Goal: Task Accomplishment & Management: Use online tool/utility

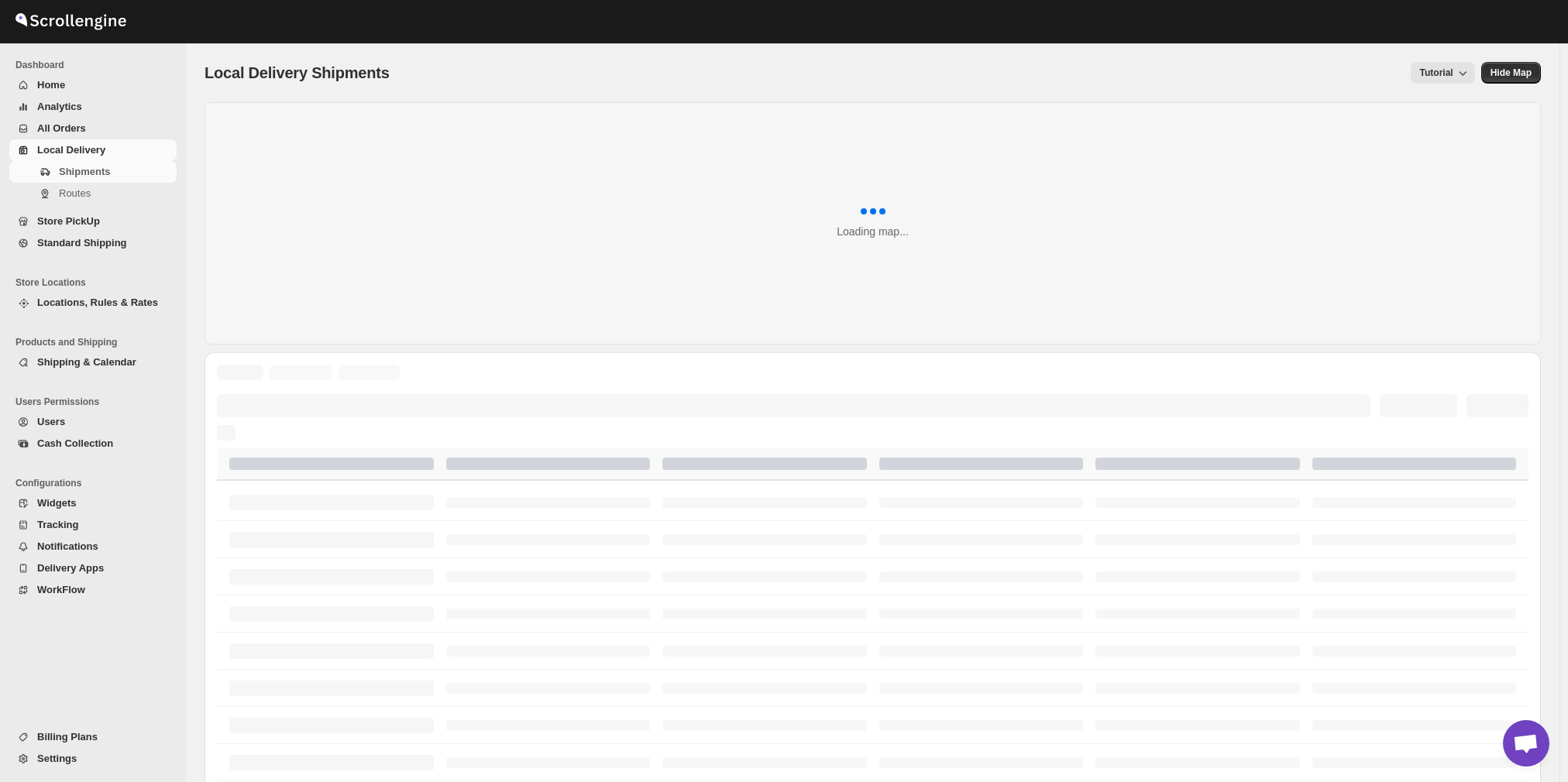
scroll to position [1107, 0]
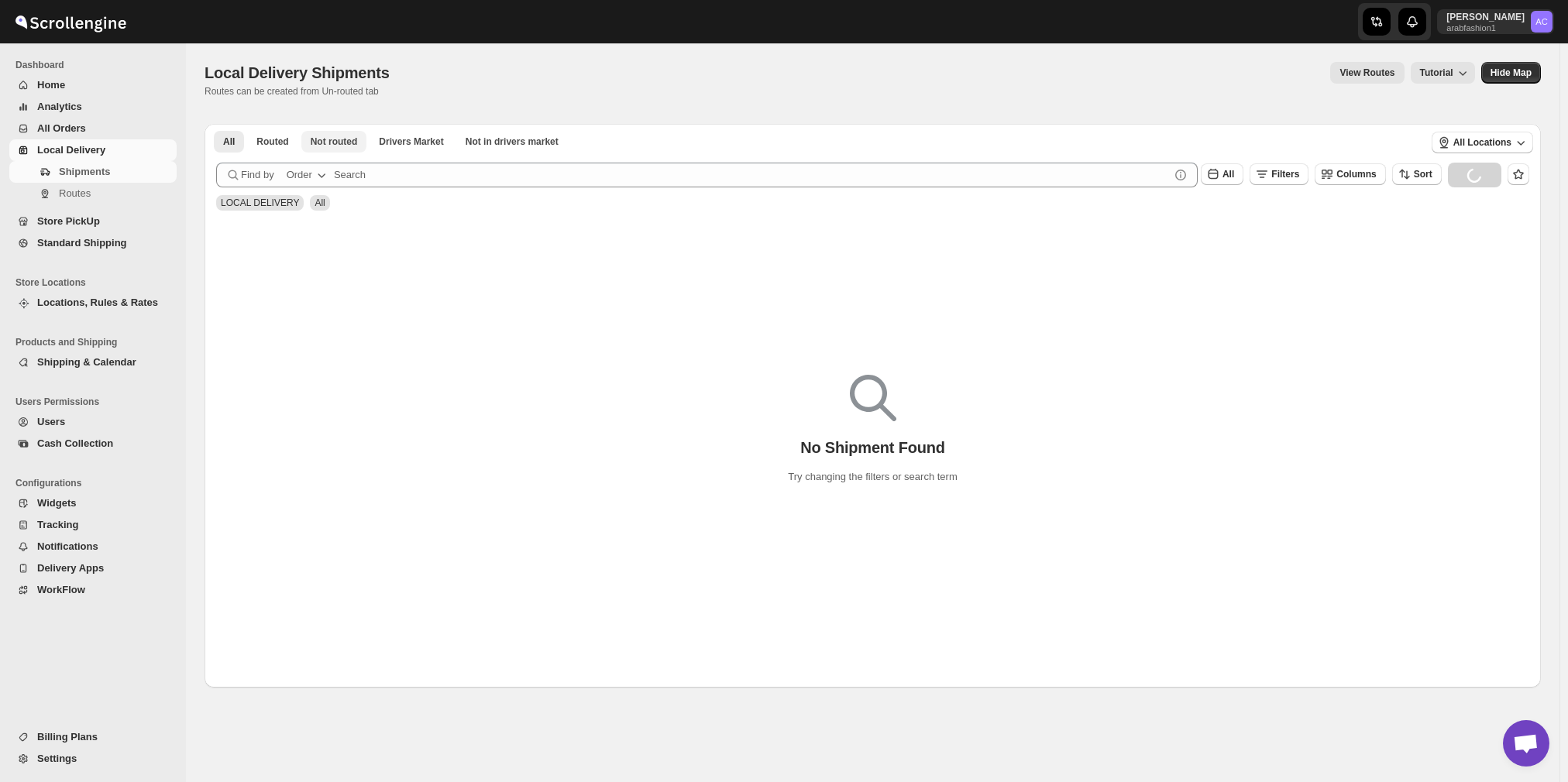
click at [331, 141] on span "Not routed" at bounding box center [334, 142] width 48 height 13
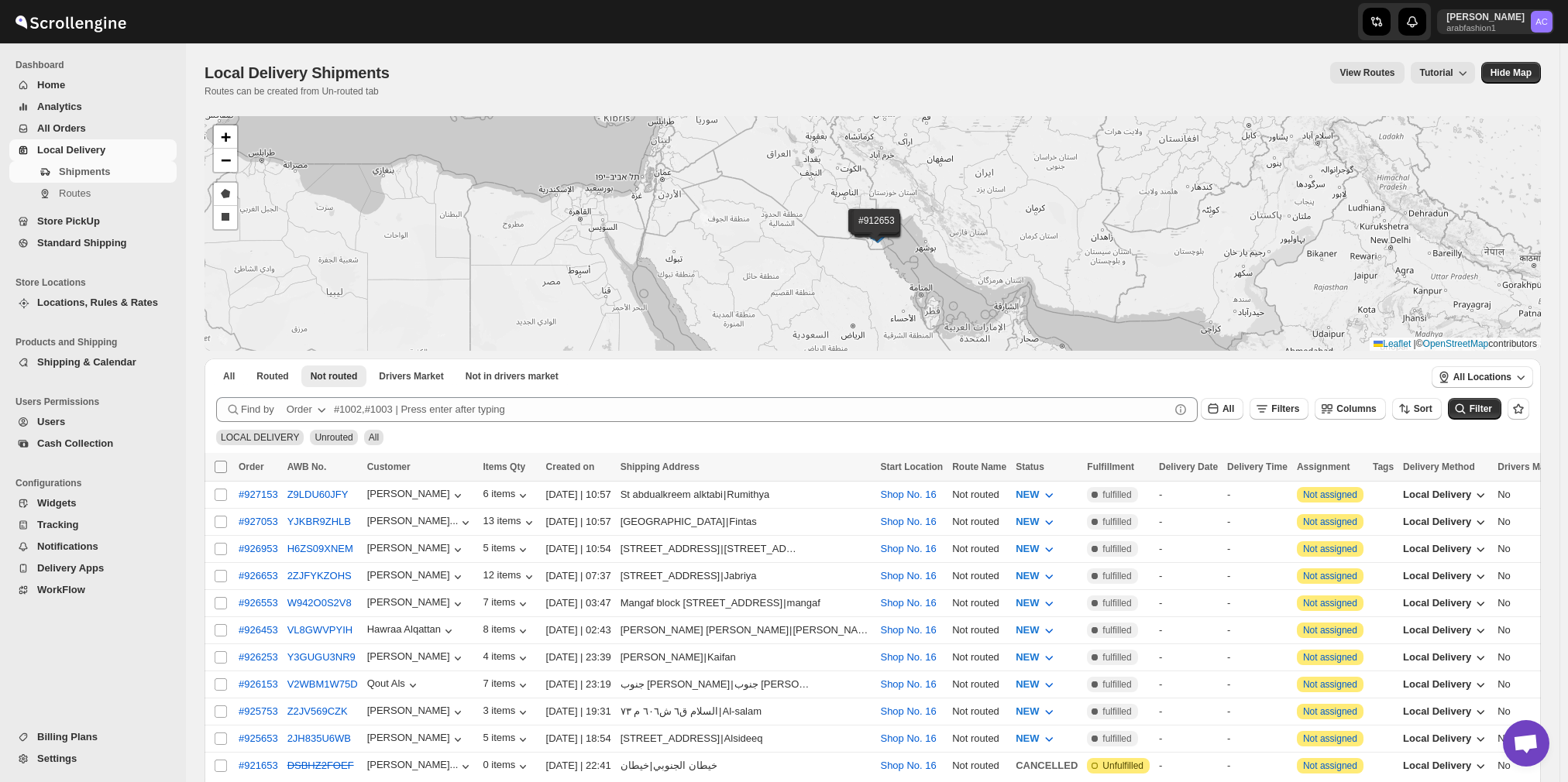
click at [220, 466] on input "Select all shipments" at bounding box center [221, 467] width 13 height 13
checkbox input "true"
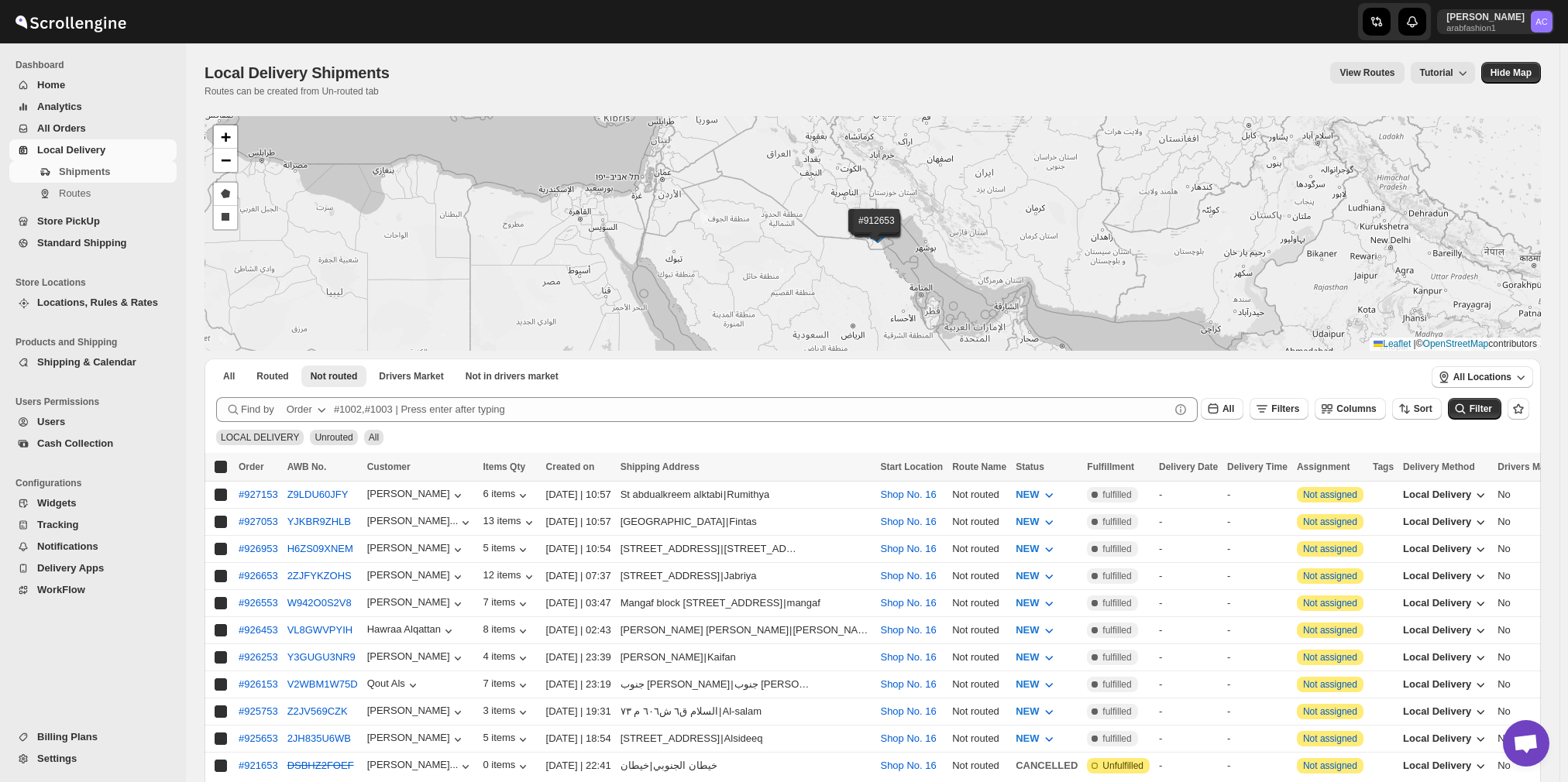
checkbox input "true"
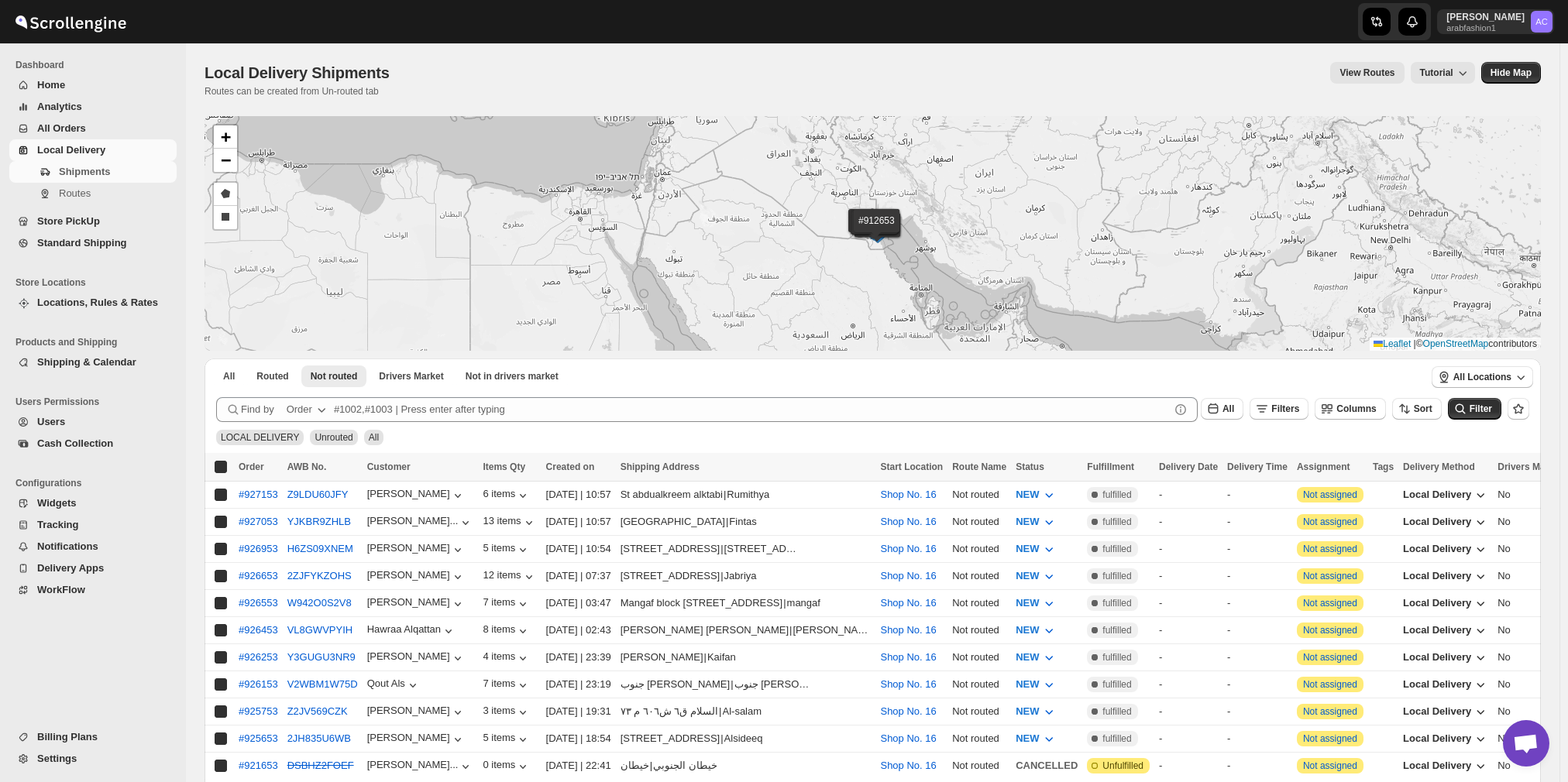
checkbox input "true"
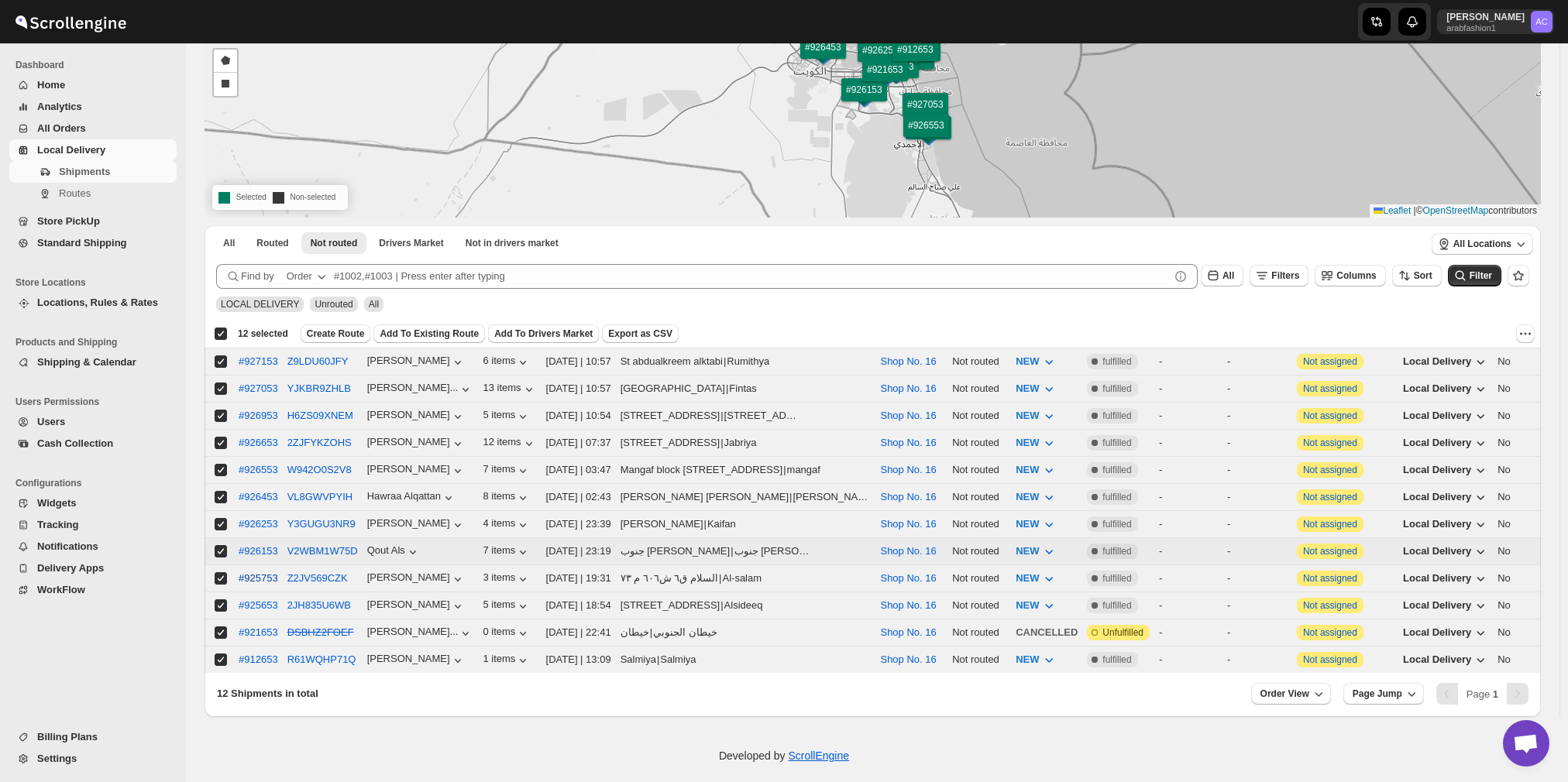
scroll to position [138, 0]
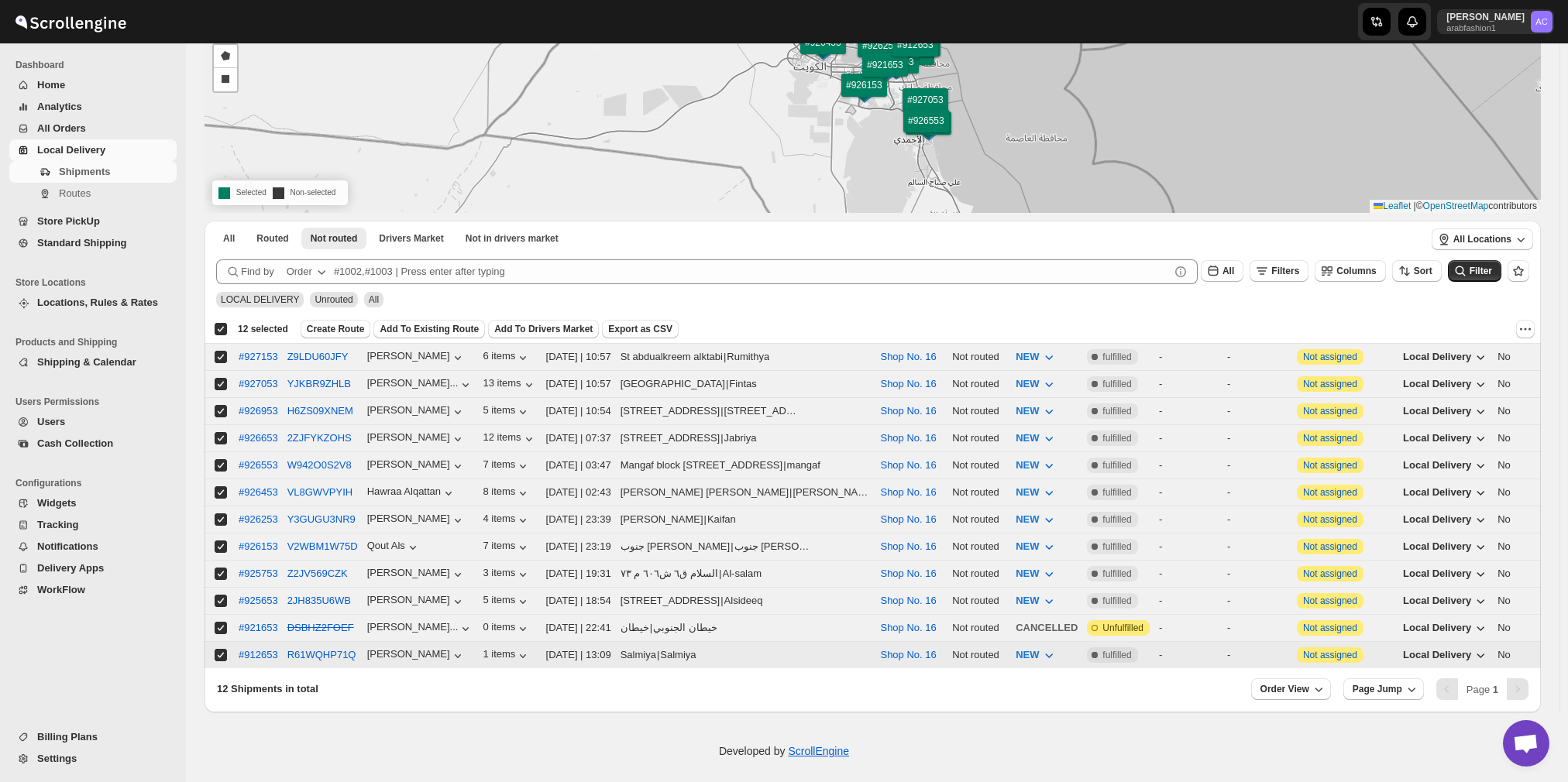
click at [216, 650] on input "Select shipment" at bounding box center [221, 655] width 13 height 13
checkbox input "false"
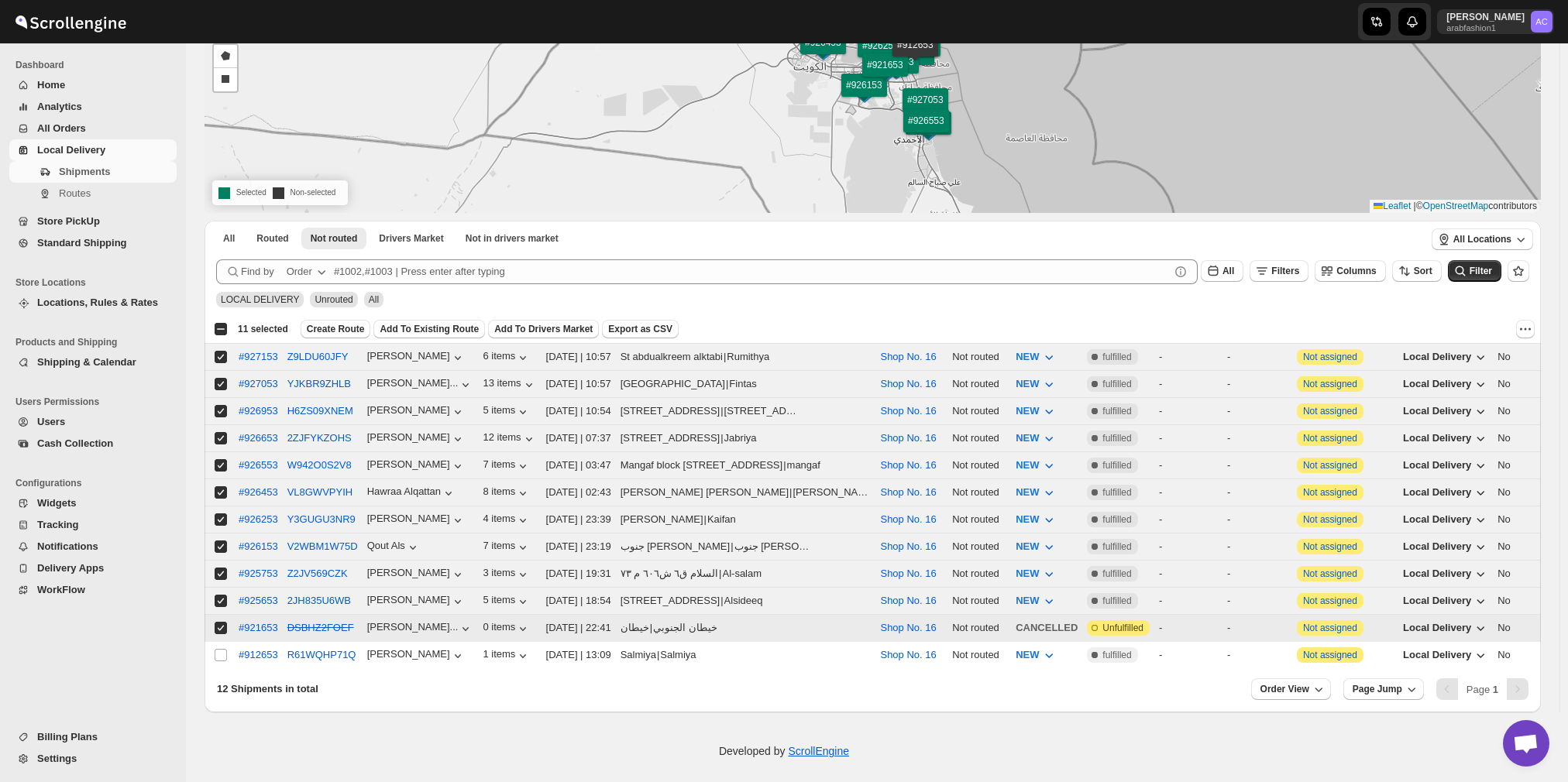
click at [220, 622] on input "Select shipment" at bounding box center [221, 628] width 13 height 13
checkbox input "false"
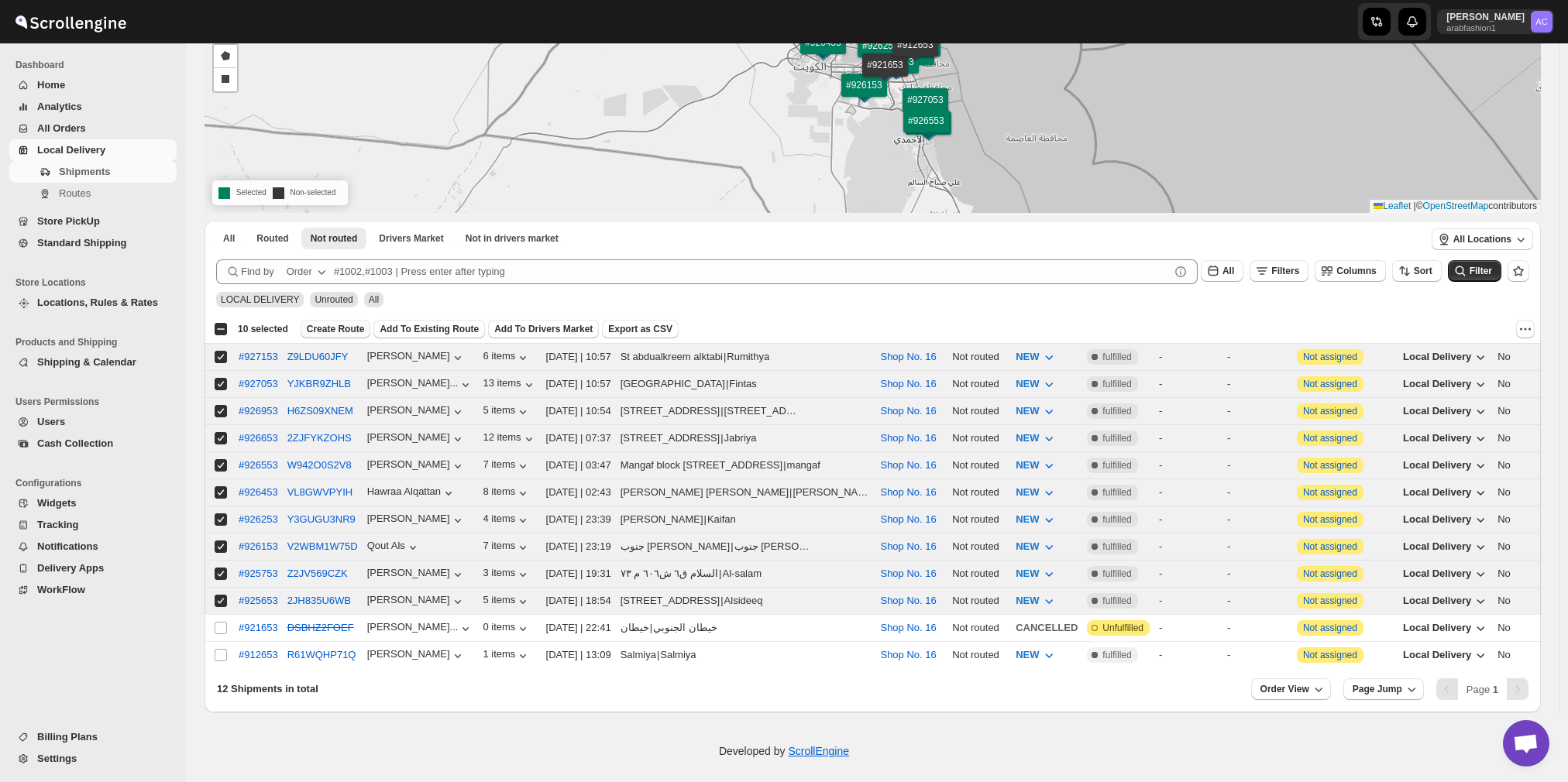
click at [328, 324] on span "Create Route" at bounding box center [335, 329] width 58 height 13
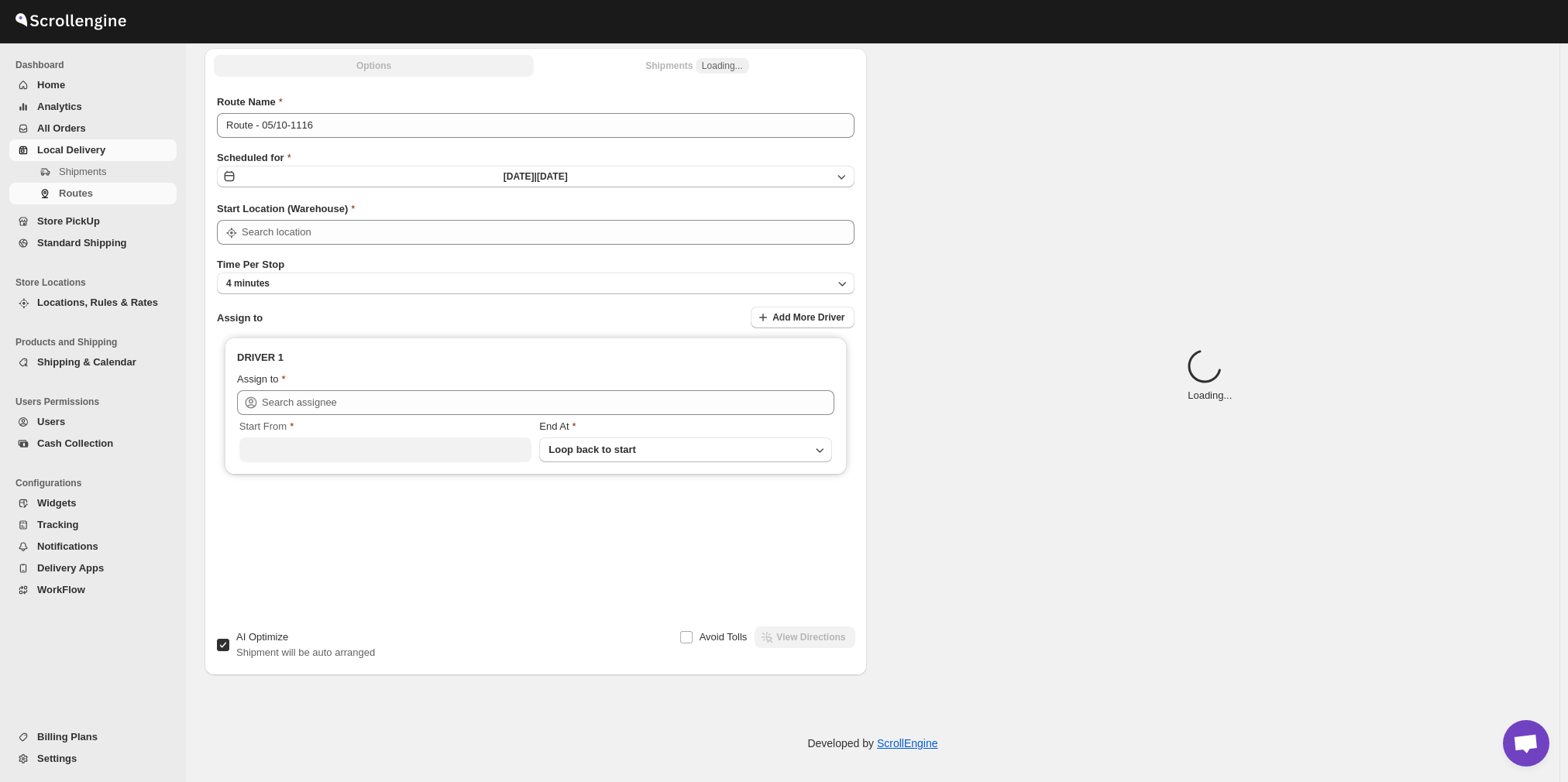
type input "Route - 05/10-1116"
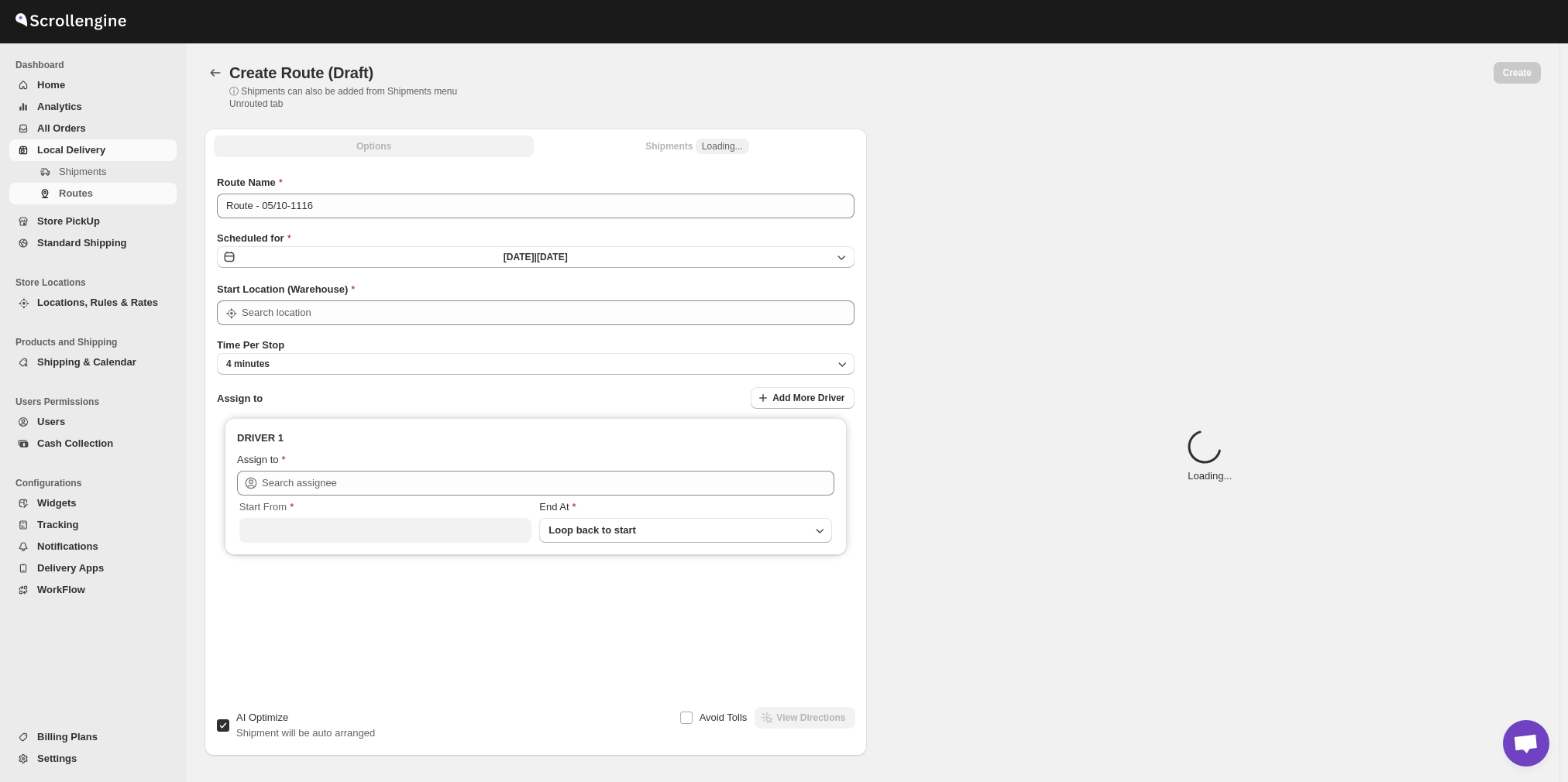
type input "Shop No. 16"
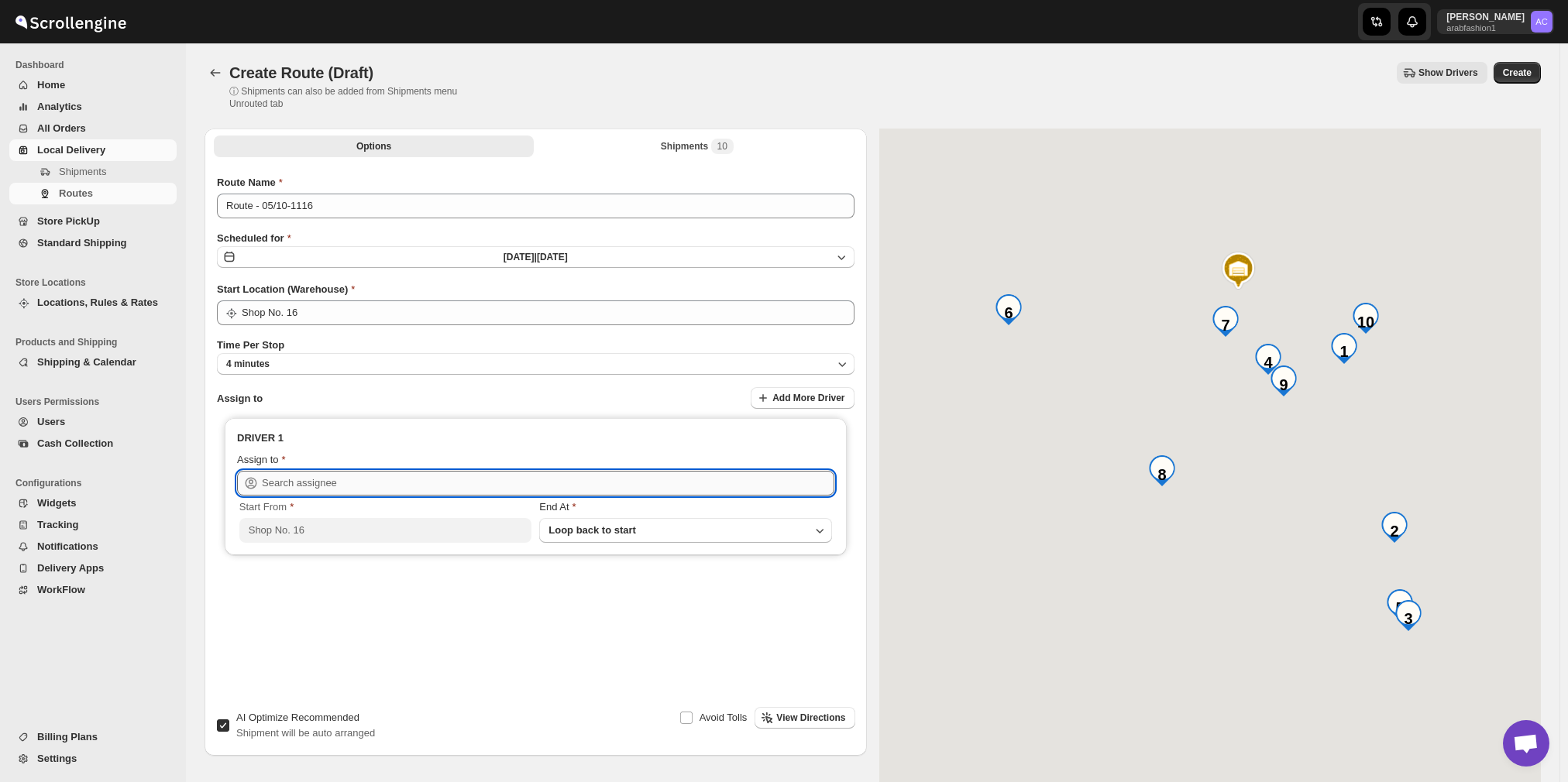
click at [407, 475] on input "text" at bounding box center [548, 483] width 572 height 25
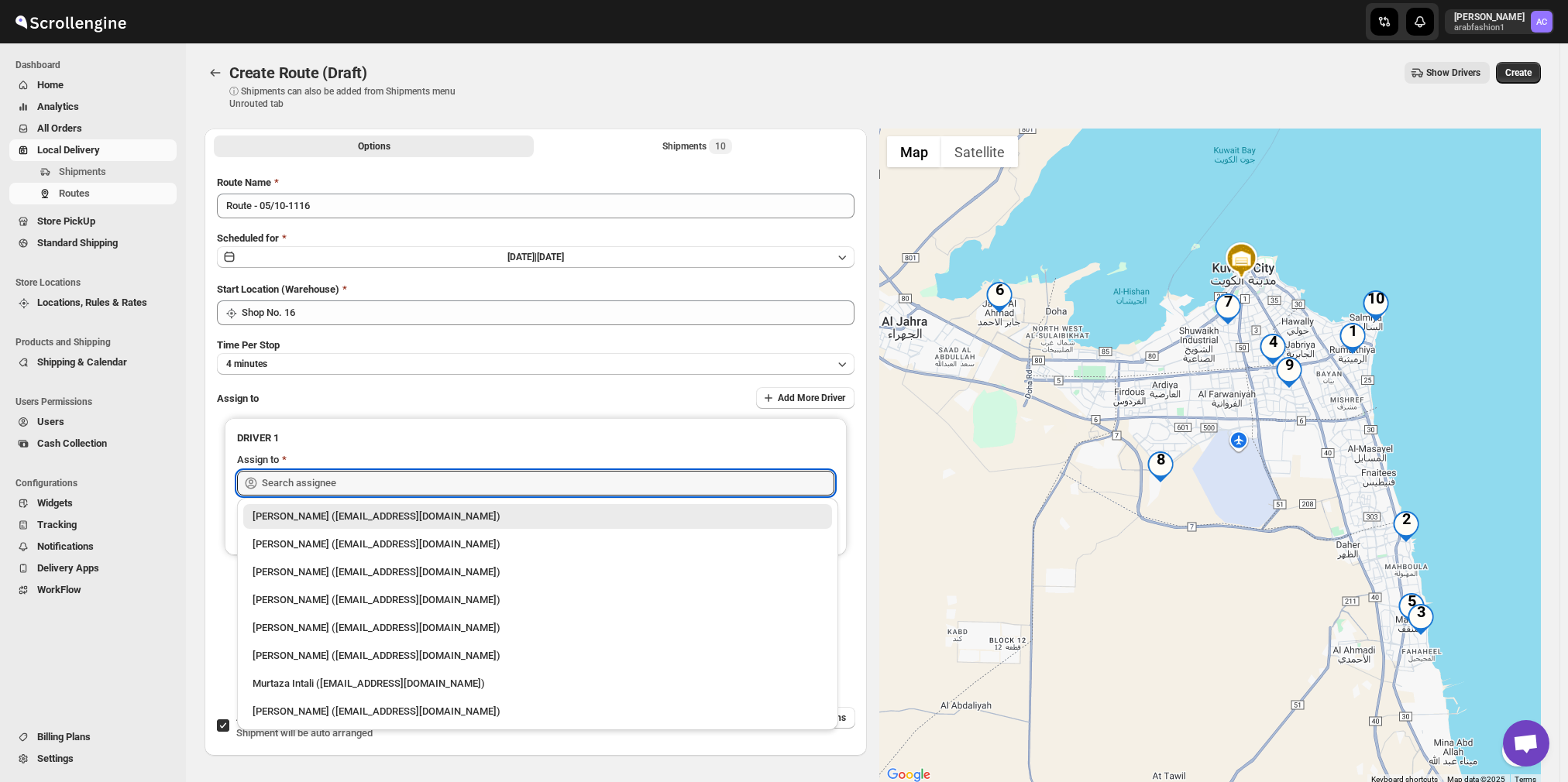
click at [443, 711] on div "Nagendra Reddy (fnsalonsecretary@gmail.com)" at bounding box center [537, 712] width 570 height 15
type input "Nagendra Reddy (fnsalonsecretary@gmail.com)"
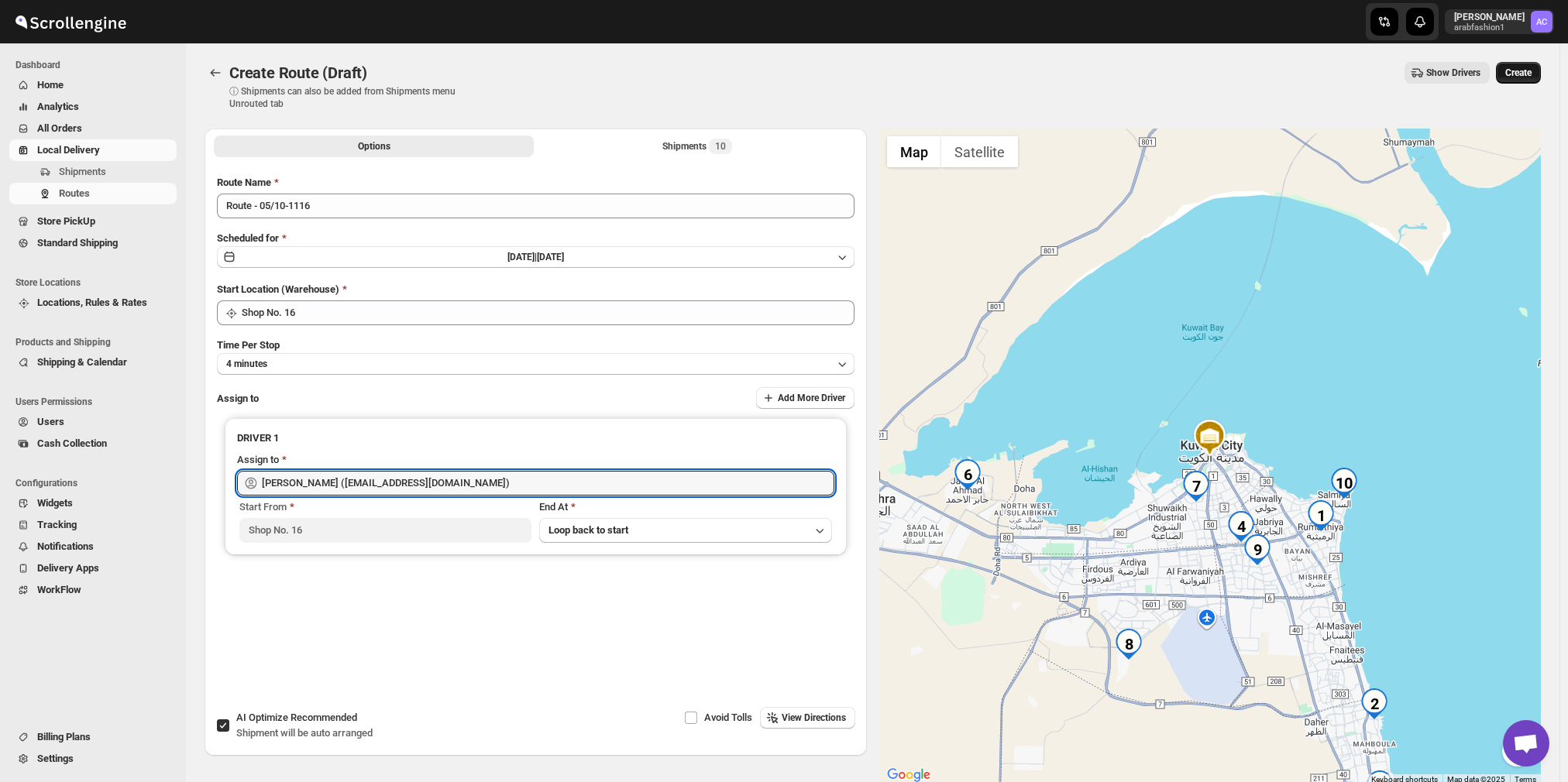
click at [1527, 68] on span "Create" at bounding box center [1518, 72] width 26 height 13
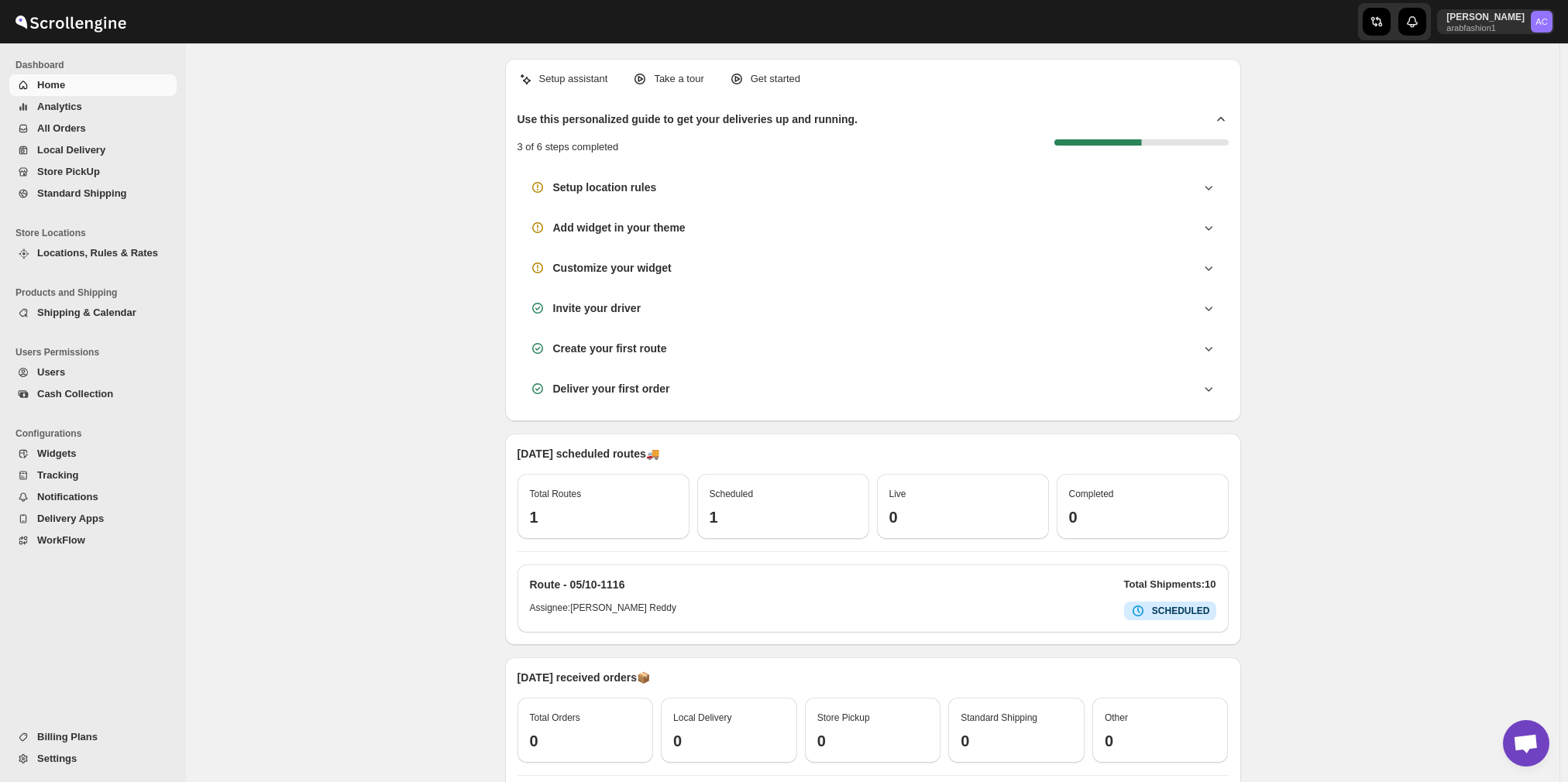
scroll to position [1107, 0]
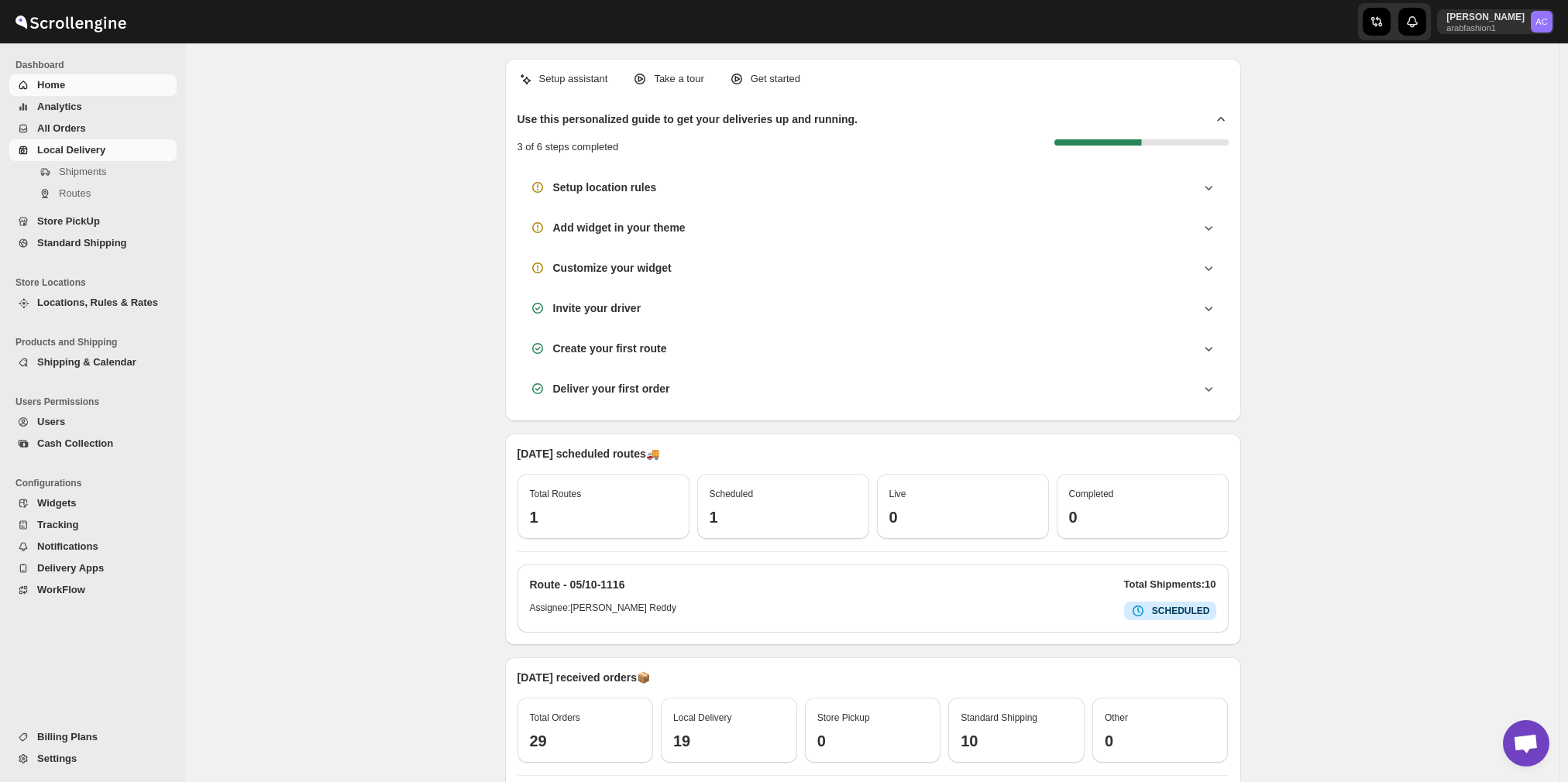
click at [127, 146] on span "Local Delivery" at bounding box center [105, 150] width 137 height 15
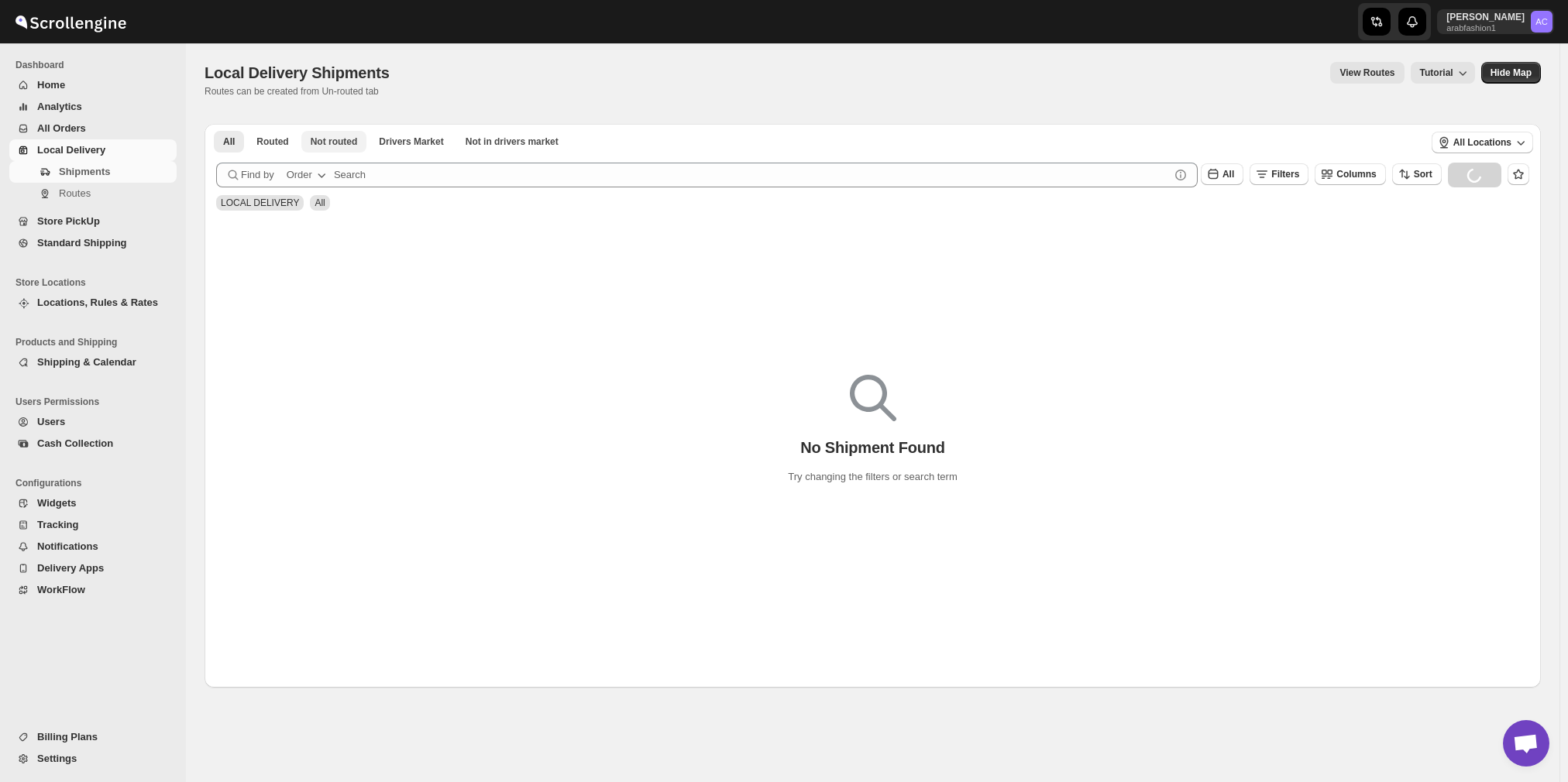
click at [318, 143] on span "Not routed" at bounding box center [334, 142] width 48 height 13
